Goal: Transaction & Acquisition: Download file/media

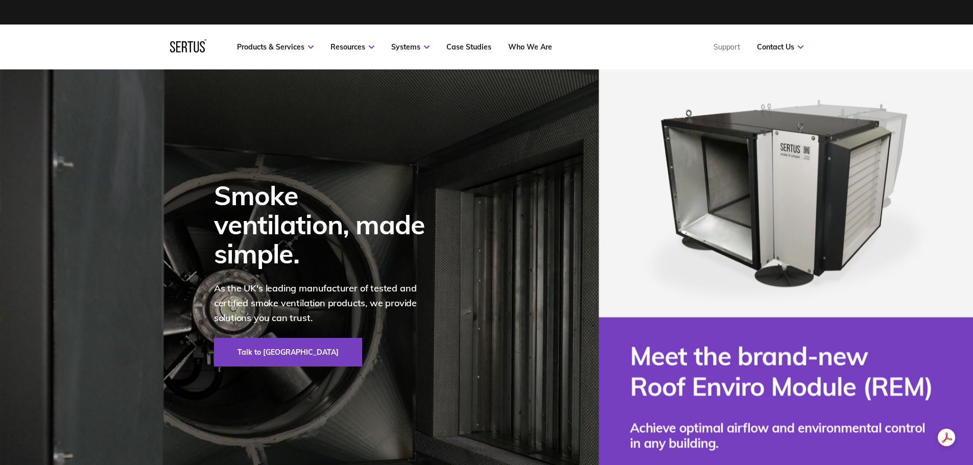
click at [188, 48] on div at bounding box center [188, 46] width 36 height 15
click at [180, 46] on div at bounding box center [188, 46] width 36 height 15
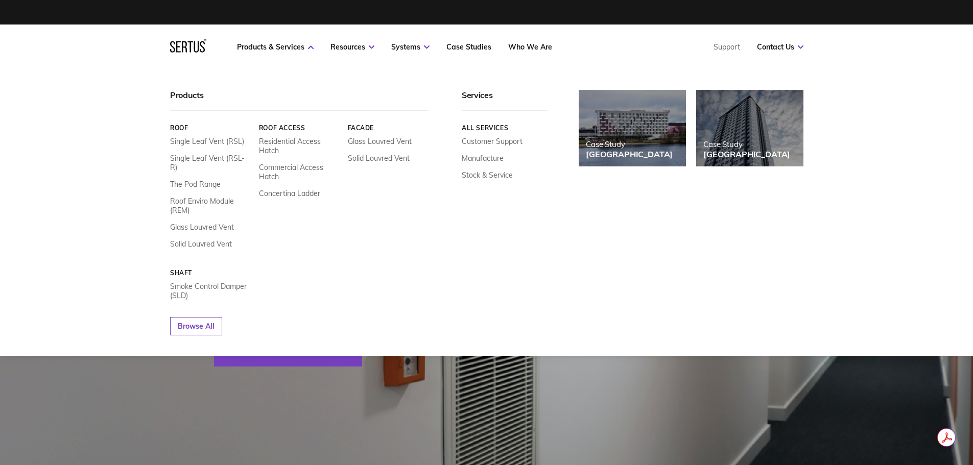
click at [184, 53] on div at bounding box center [188, 46] width 36 height 15
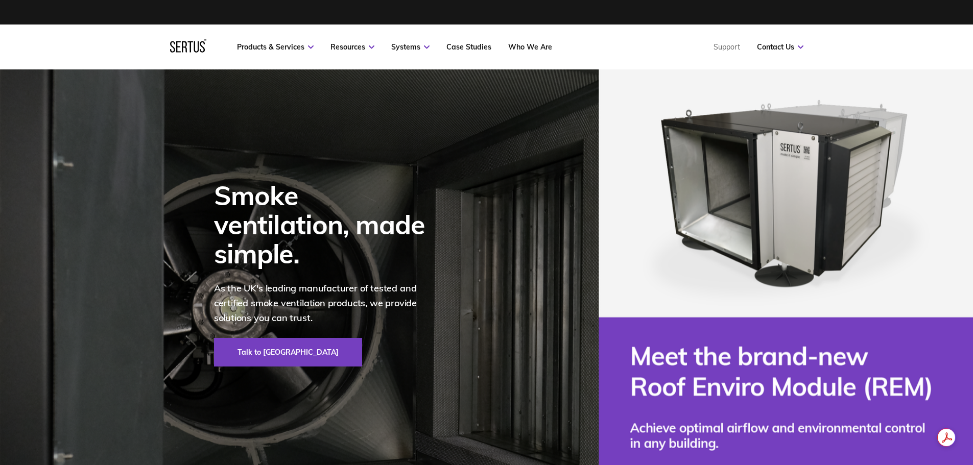
click at [183, 50] on div at bounding box center [188, 46] width 36 height 15
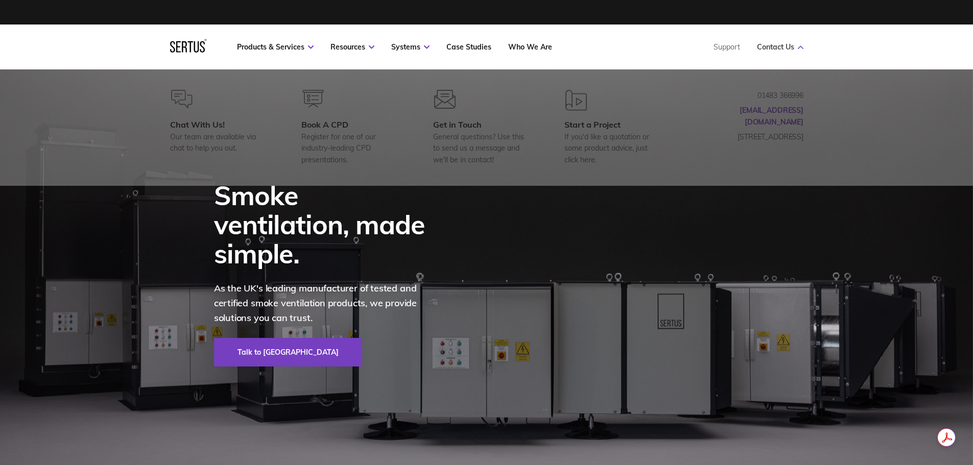
click at [771, 50] on link "Contact Us" at bounding box center [780, 46] width 46 height 9
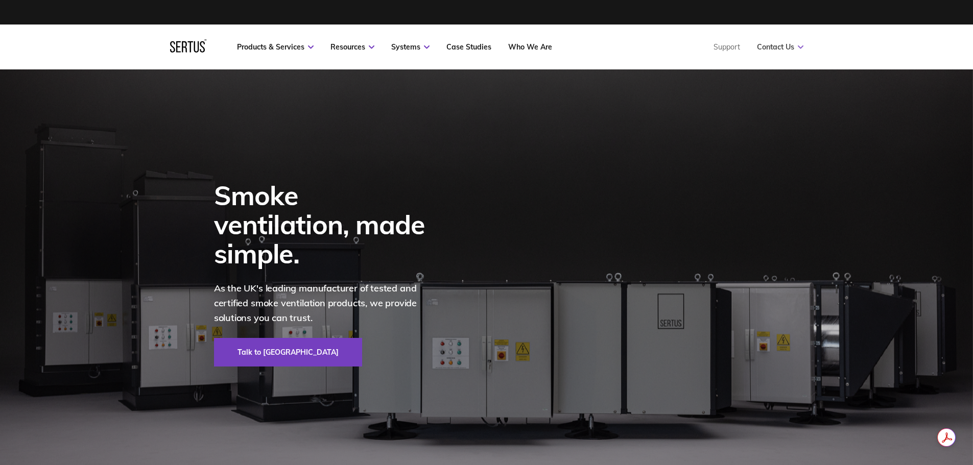
click at [778, 45] on link "Contact Us" at bounding box center [780, 46] width 46 height 9
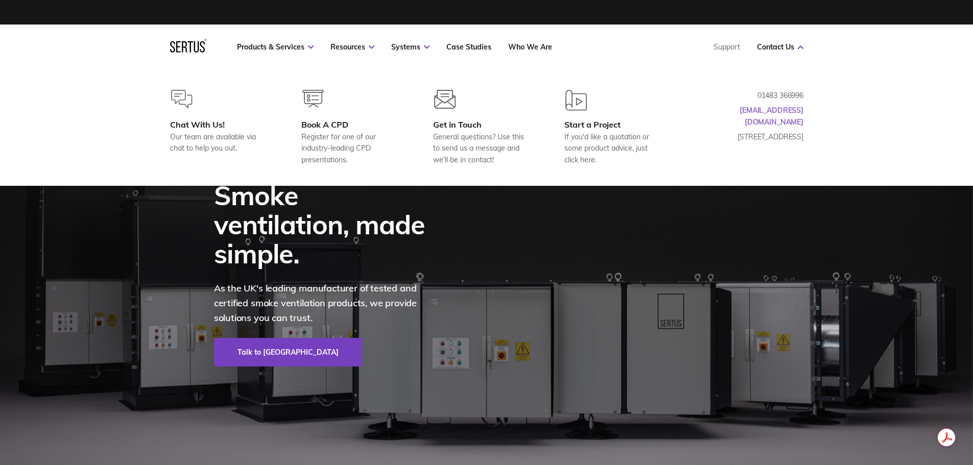
click at [799, 110] on link "[EMAIL_ADDRESS][DOMAIN_NAME]" at bounding box center [772, 116] width 64 height 20
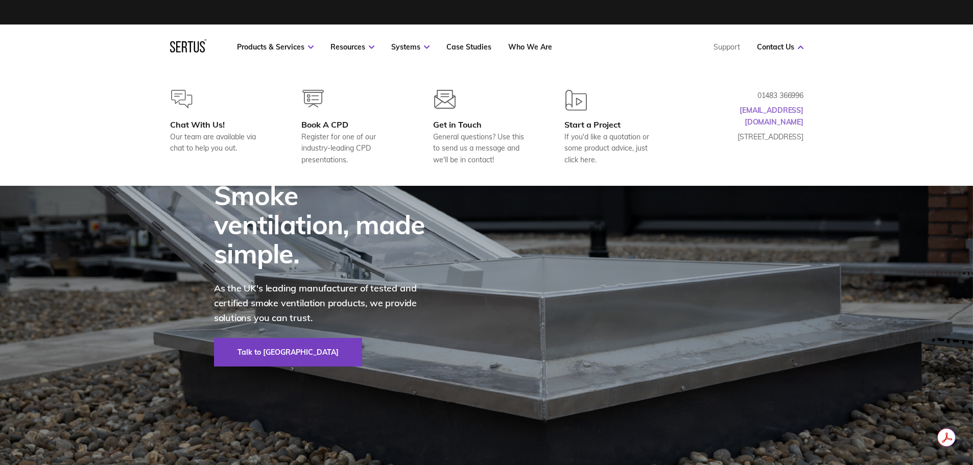
drag, startPoint x: 810, startPoint y: 109, endPoint x: 776, endPoint y: 112, distance: 34.4
click at [776, 112] on div "Chat With Us! Our team are available via chat to help you out. Book A CPD Regis…" at bounding box center [487, 128] width 674 height 76
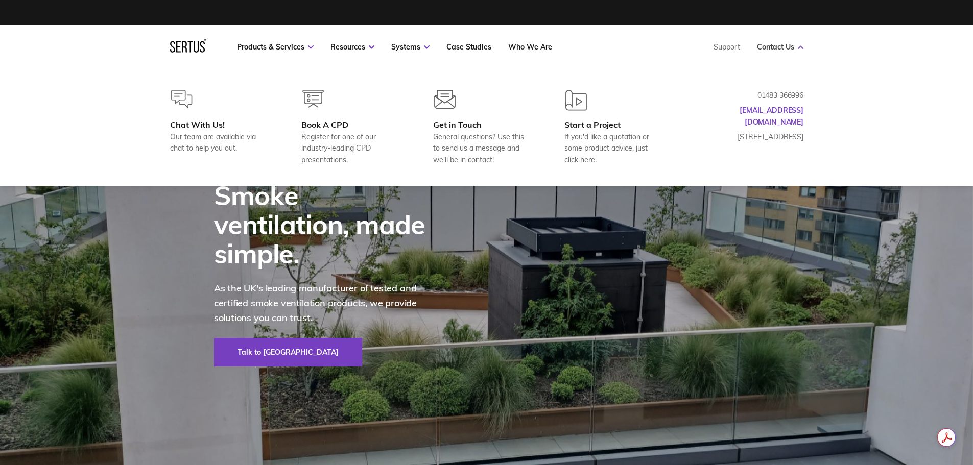
click at [779, 50] on link "Contact Us" at bounding box center [780, 46] width 46 height 9
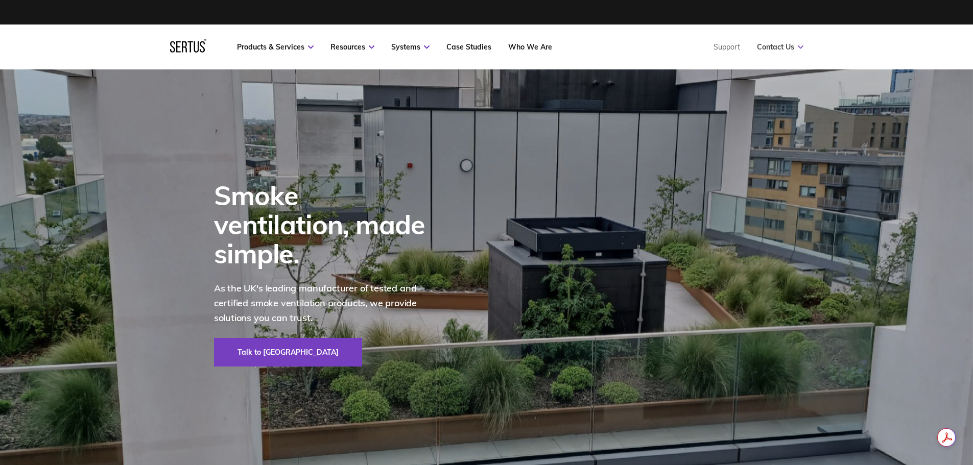
click at [779, 49] on link "Contact Us" at bounding box center [780, 46] width 46 height 9
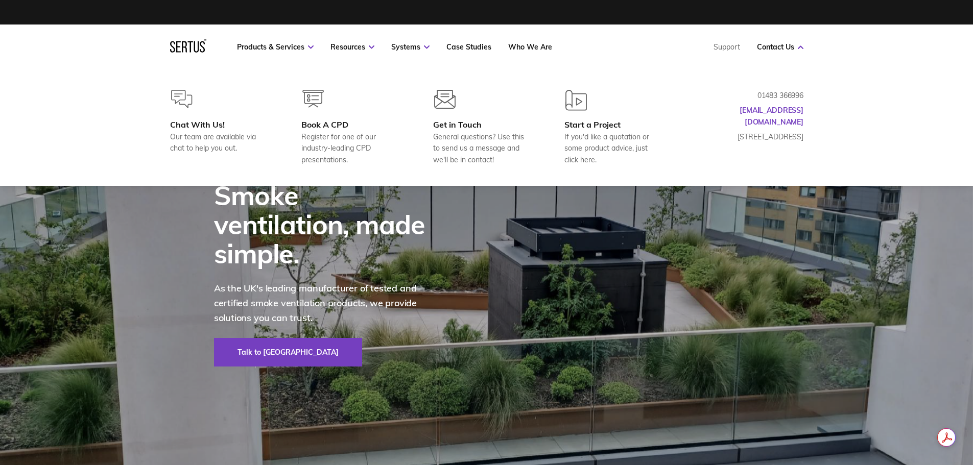
drag, startPoint x: 803, startPoint y: 94, endPoint x: 776, endPoint y: 94, distance: 27.1
click at [776, 94] on div "Chat With Us! Our team are available via chat to help you out. Book A CPD Regis…" at bounding box center [487, 128] width 674 height 76
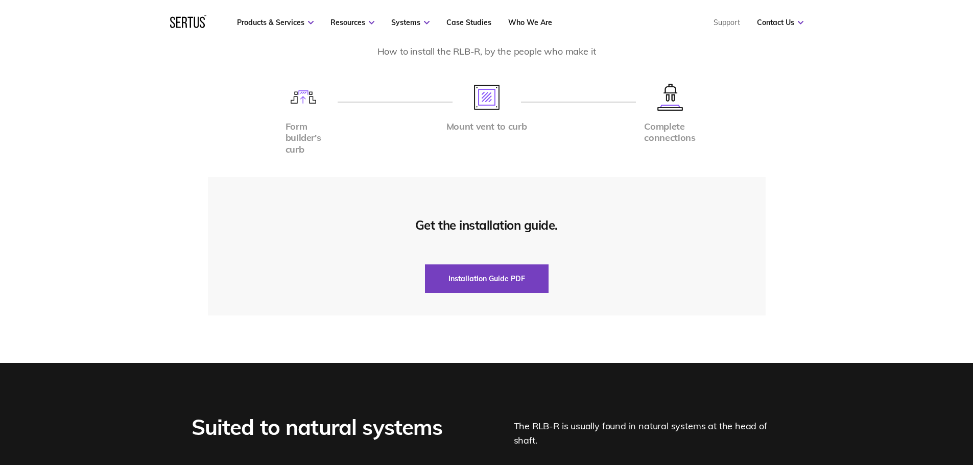
scroll to position [2606, 0]
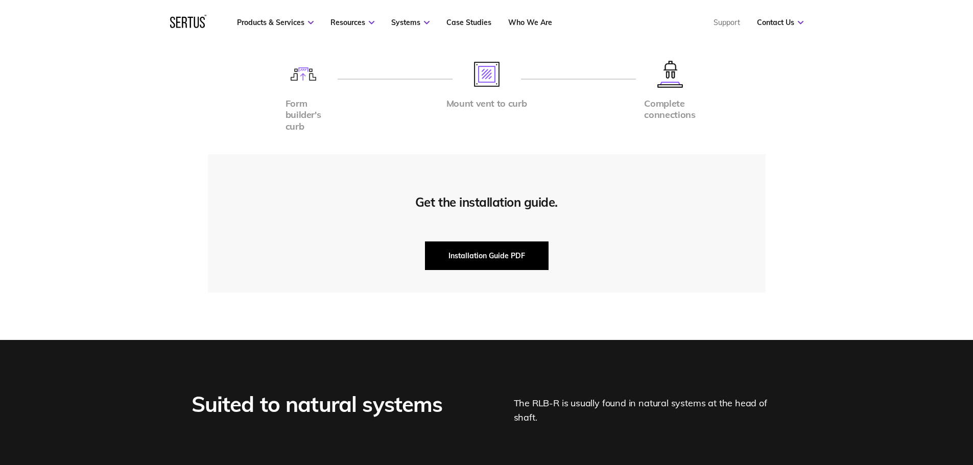
click at [515, 257] on button "Installation Guide PDF" at bounding box center [487, 256] width 124 height 29
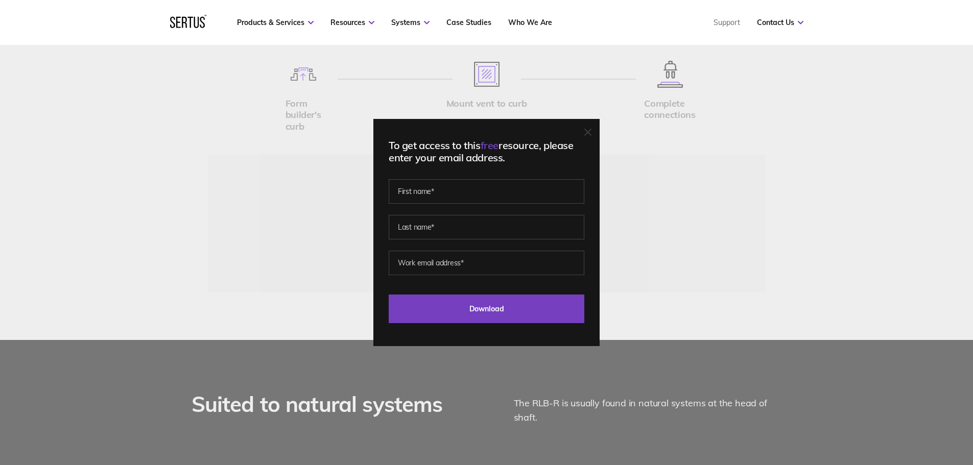
click at [591, 133] on icon at bounding box center [588, 132] width 6 height 6
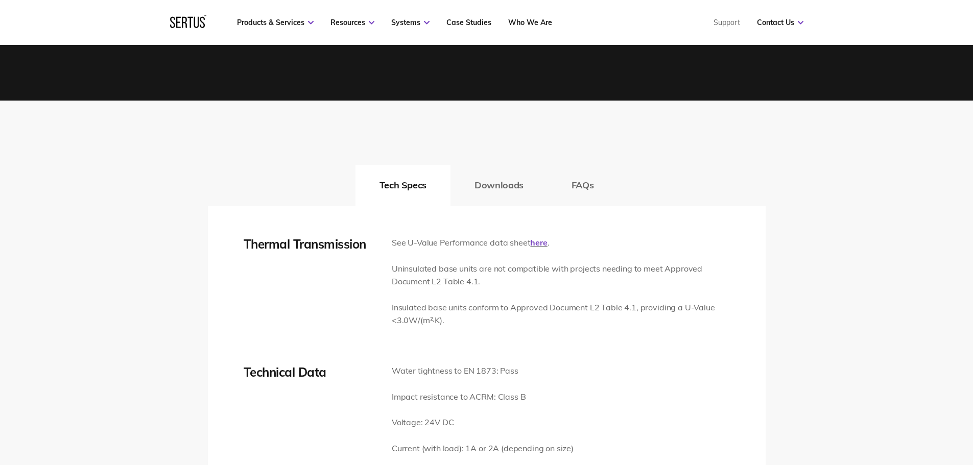
scroll to position [1431, 0]
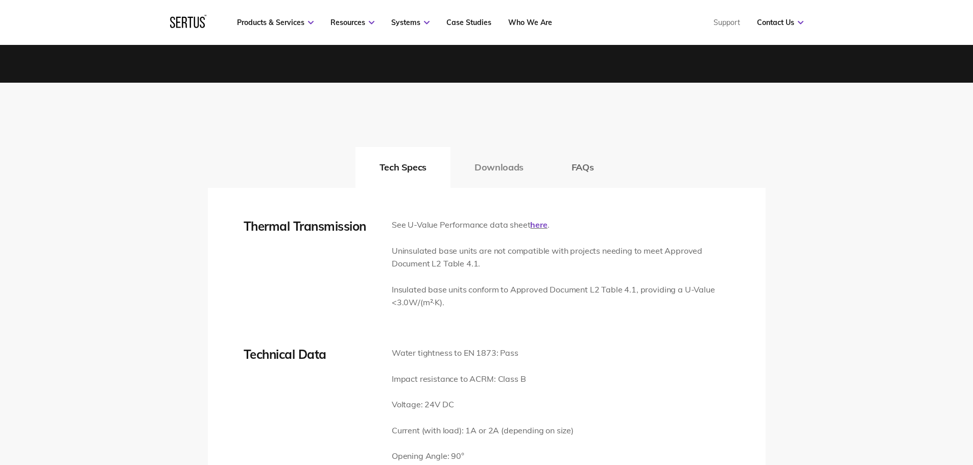
click at [487, 164] on button "Downloads" at bounding box center [499, 167] width 97 height 41
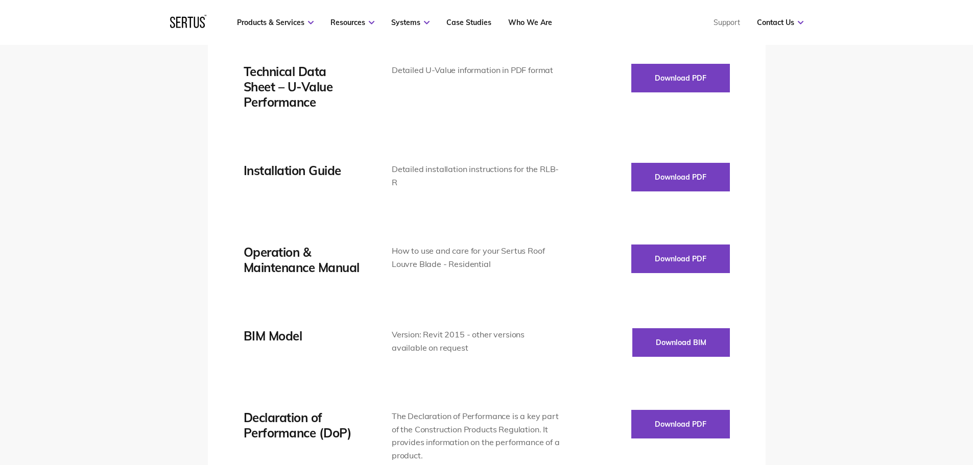
scroll to position [1686, 0]
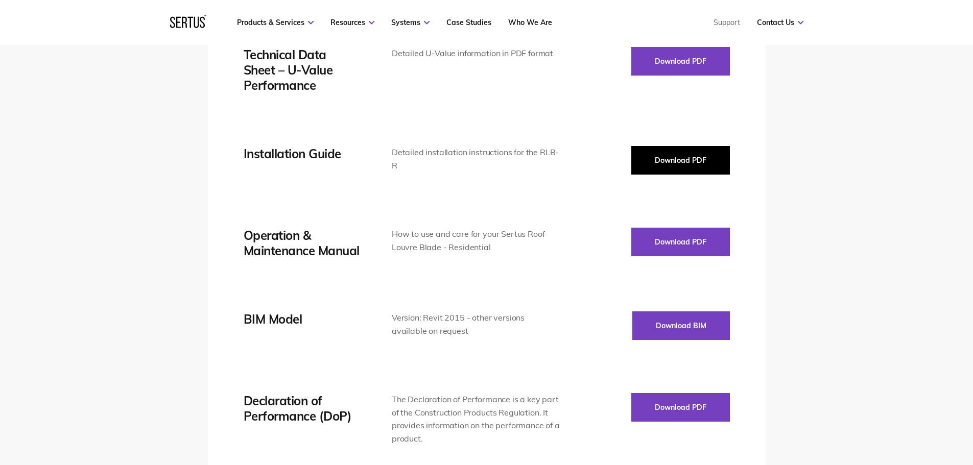
click at [659, 164] on button "Download PDF" at bounding box center [681, 160] width 99 height 29
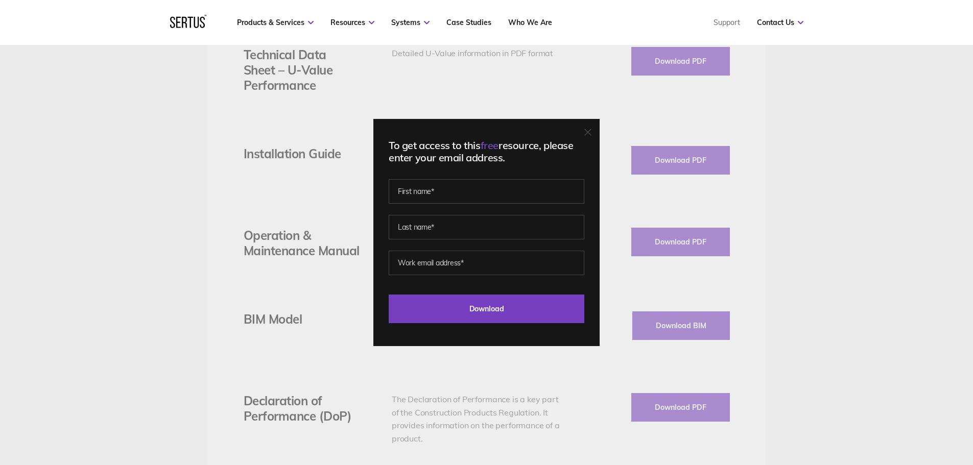
click at [591, 132] on icon at bounding box center [588, 132] width 6 height 6
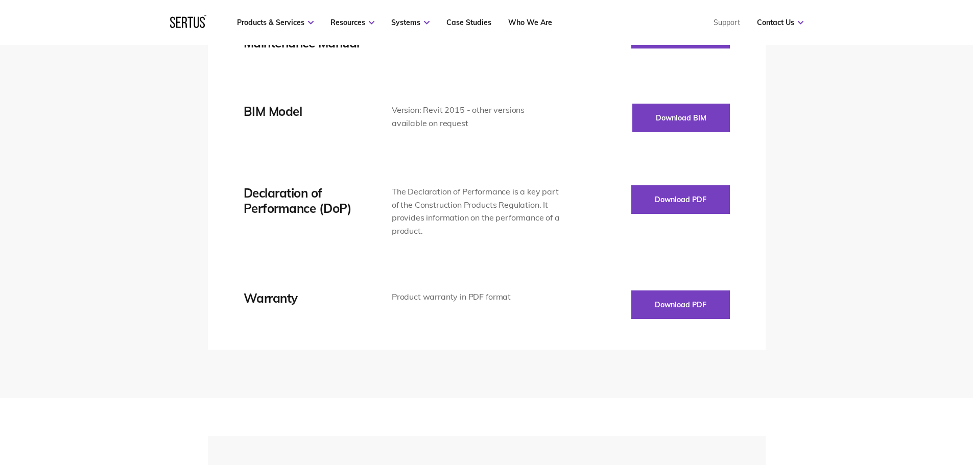
scroll to position [1993, 0]
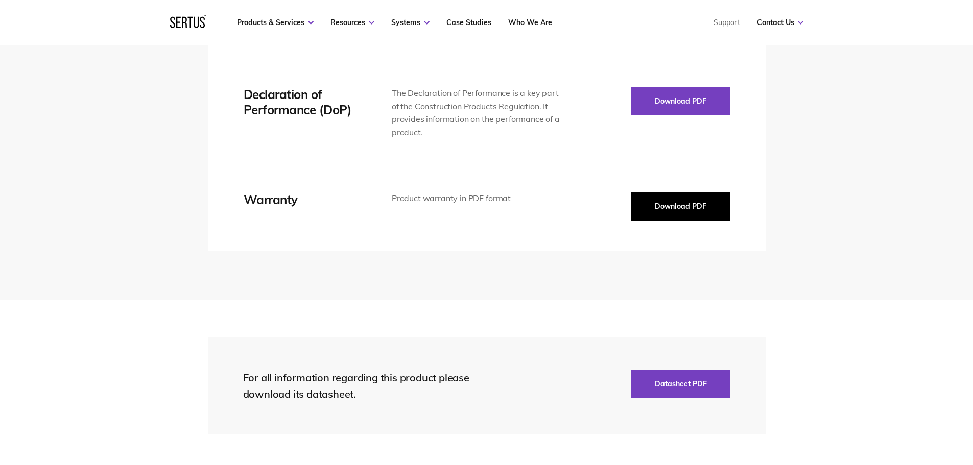
click at [644, 196] on button "Download PDF" at bounding box center [681, 206] width 99 height 29
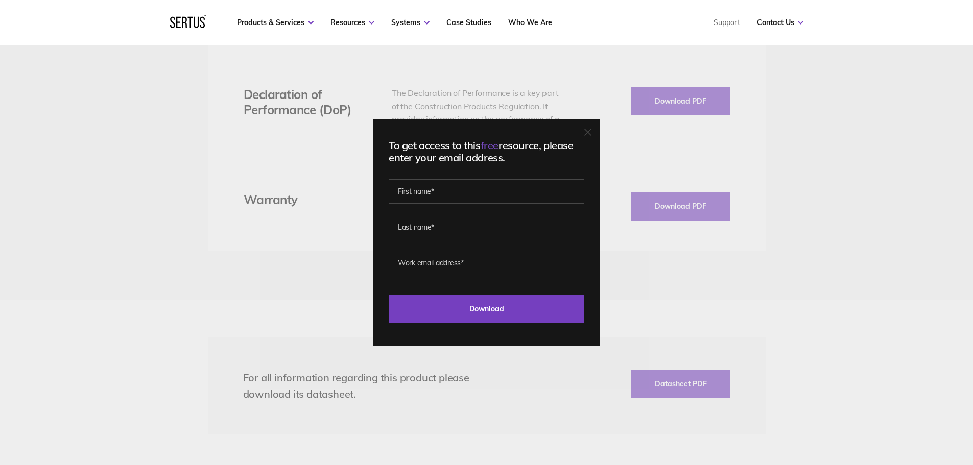
click at [592, 135] on icon at bounding box center [588, 132] width 7 height 7
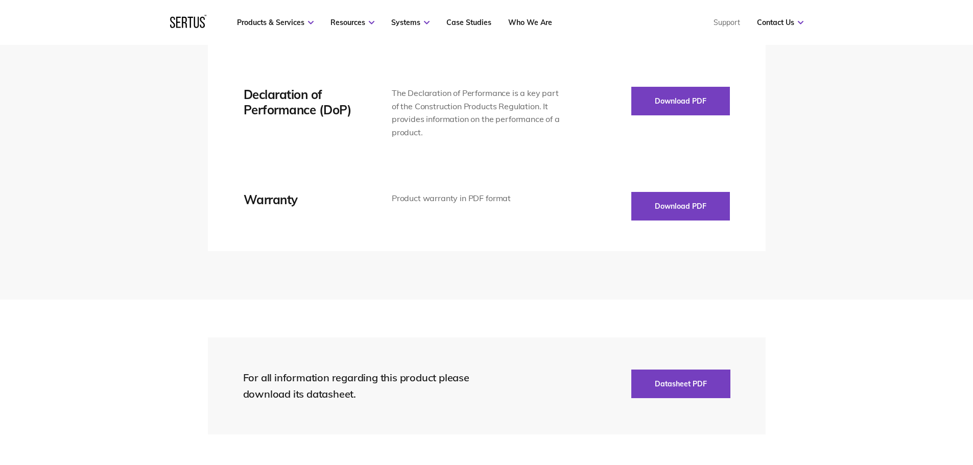
click at [288, 198] on div "Warranty" at bounding box center [303, 199] width 118 height 15
click at [679, 208] on button "Download PDF" at bounding box center [681, 206] width 99 height 29
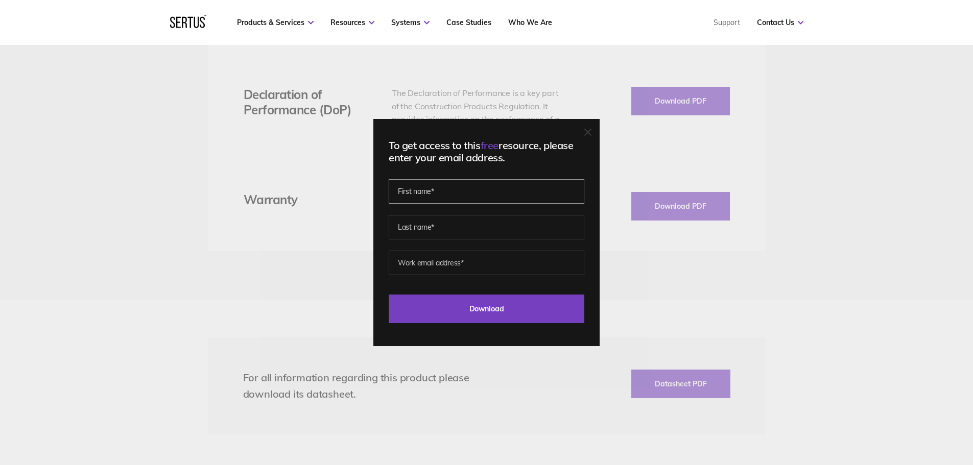
click at [470, 191] on input "text" at bounding box center [487, 191] width 196 height 25
type input "Matthew"
type input "Hiney"
click at [405, 268] on input "email" at bounding box center [487, 263] width 196 height 25
type input "matthewh@aimis.co.uk"
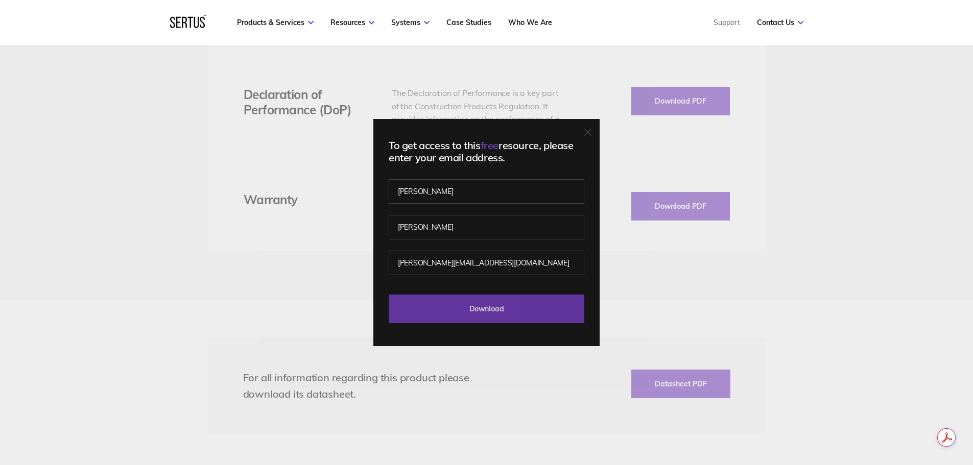
drag, startPoint x: 447, startPoint y: 297, endPoint x: 456, endPoint y: 298, distance: 9.3
click at [456, 300] on input "Download" at bounding box center [487, 309] width 196 height 29
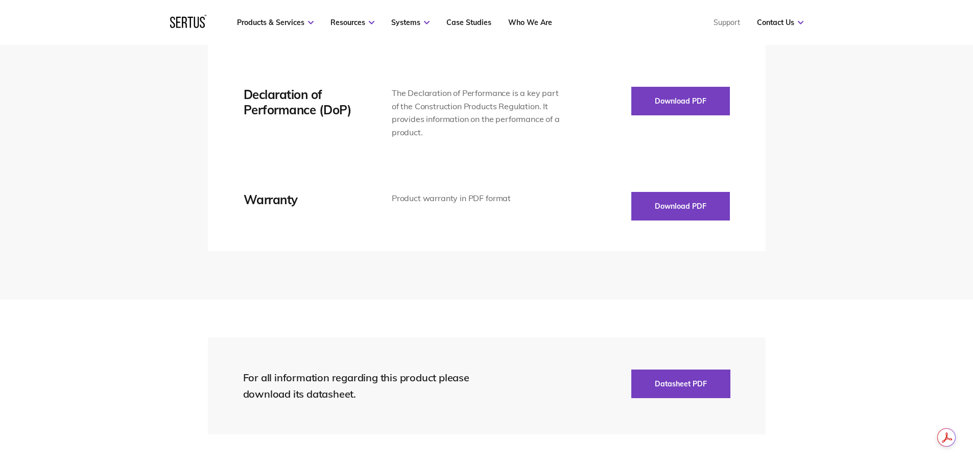
drag, startPoint x: 129, startPoint y: 86, endPoint x: 127, endPoint y: 81, distance: 5.3
